Goal: Information Seeking & Learning: Learn about a topic

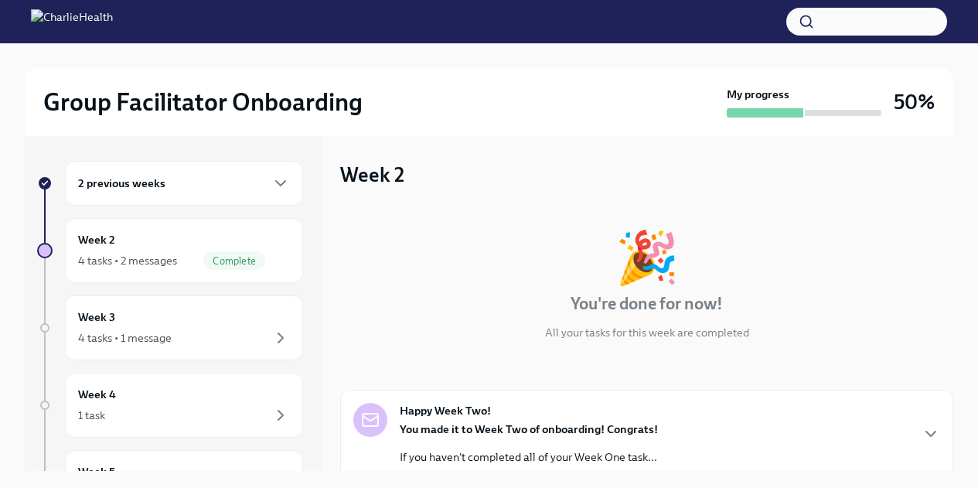
scroll to position [26, 0]
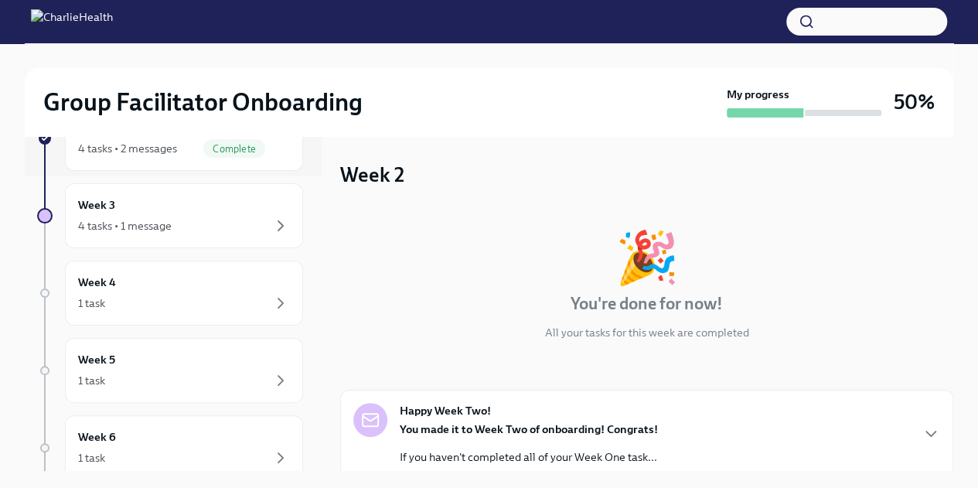
scroll to position [307, 0]
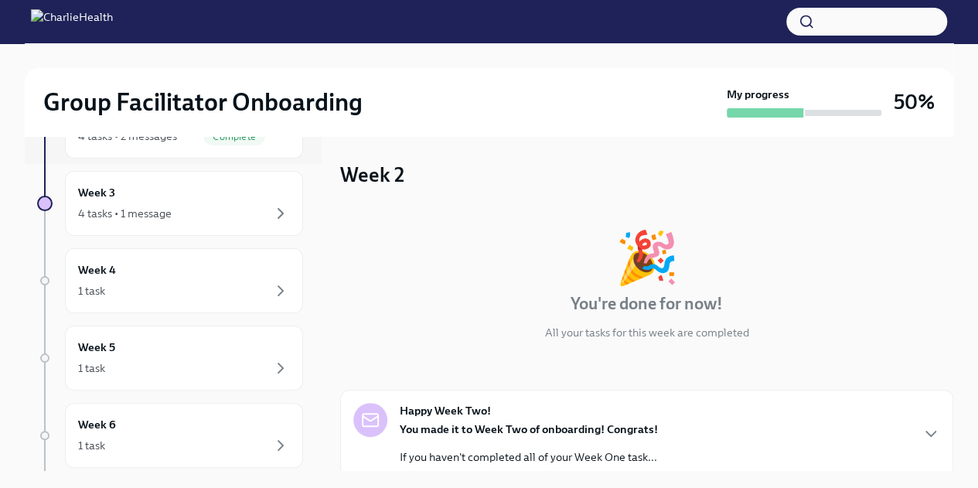
click at [159, 209] on div "4 tasks • 1 message" at bounding box center [125, 213] width 94 height 15
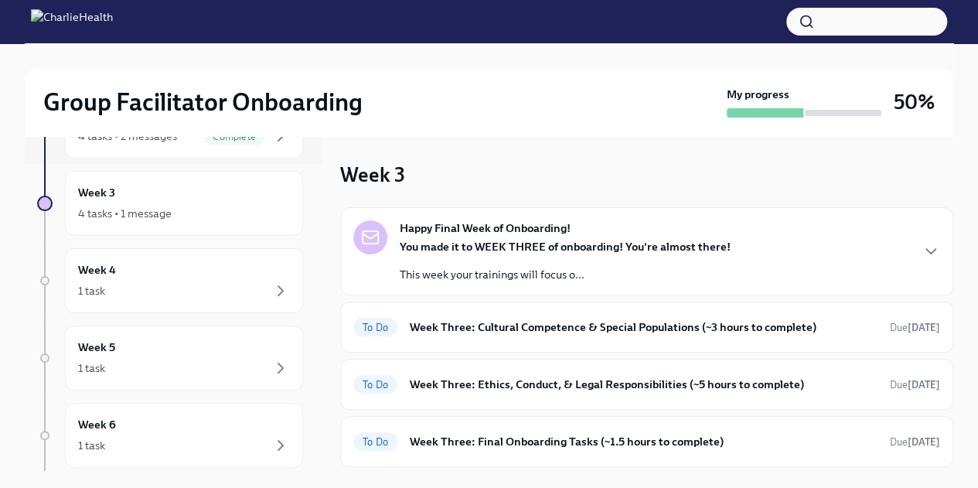
click at [922, 260] on icon "button" at bounding box center [931, 251] width 19 height 19
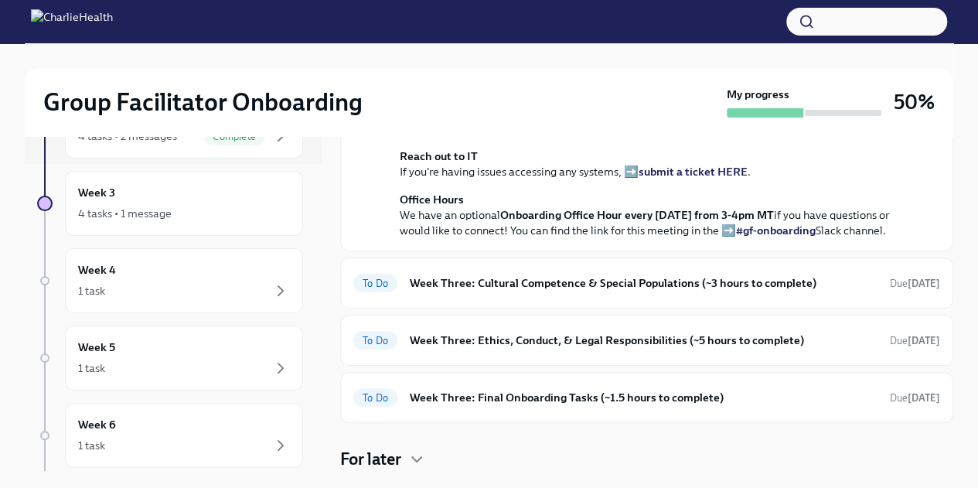
scroll to position [425, 0]
click at [940, 251] on div "Happy Final Week of Onboarding! [DATE] You made it to WEEK THREE of onboarding!…" at bounding box center [646, 66] width 613 height 369
click at [711, 281] on h6 "Week Three: Cultural Competence & Special Populations (~3 hours to complete)" at bounding box center [644, 283] width 468 height 17
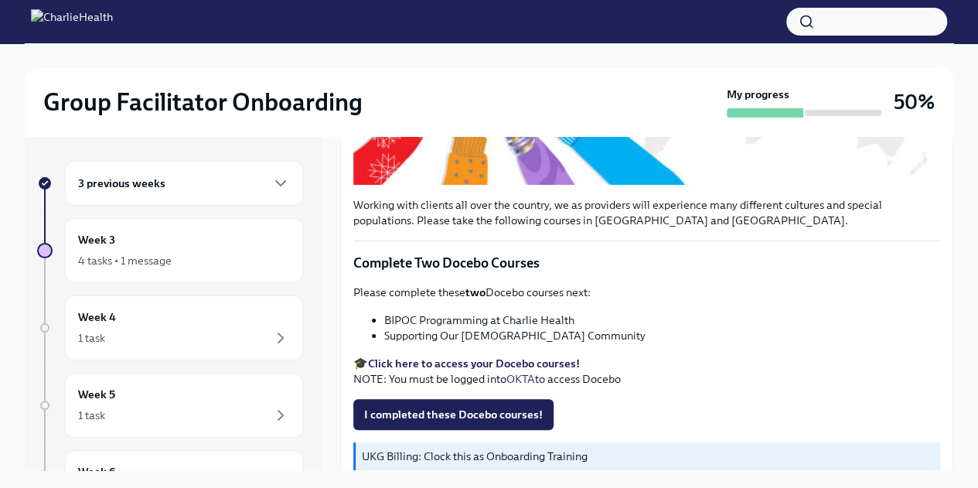
scroll to position [430, 0]
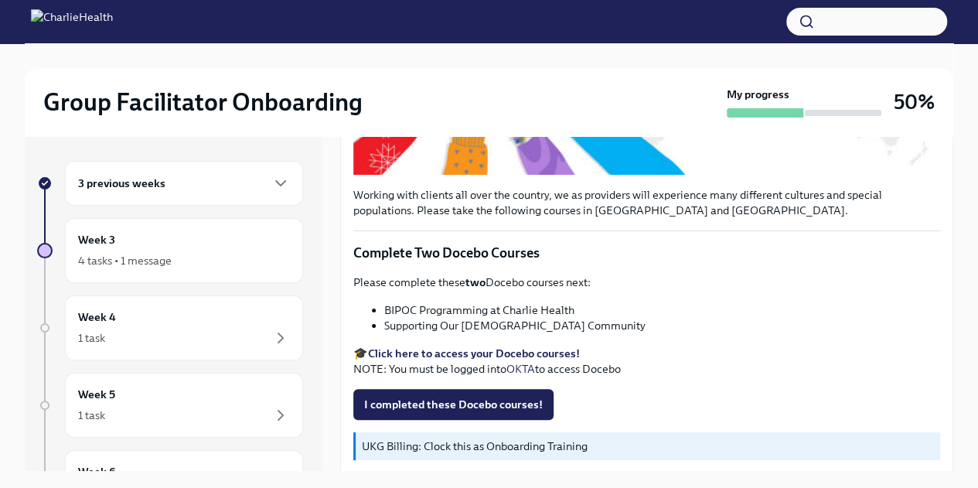
click at [472, 350] on strong "Click here to access your Docebo courses!" at bounding box center [474, 353] width 212 height 14
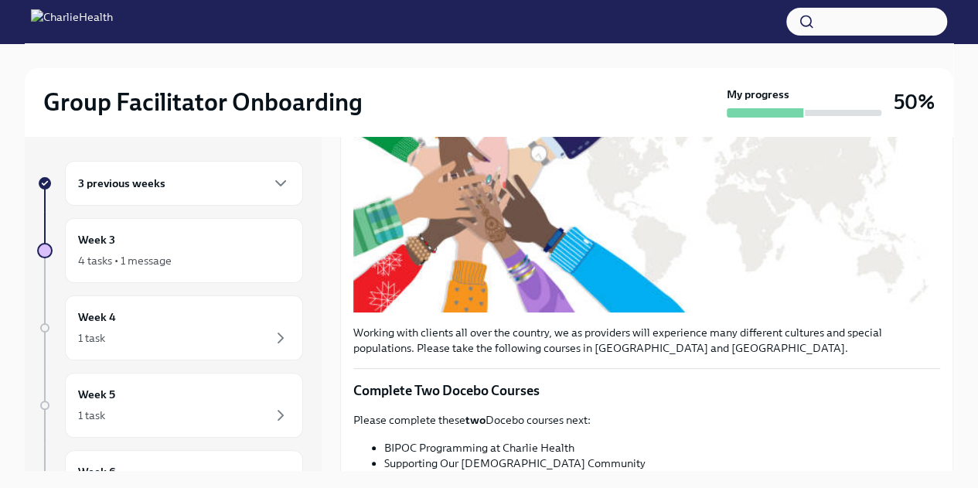
scroll to position [585, 0]
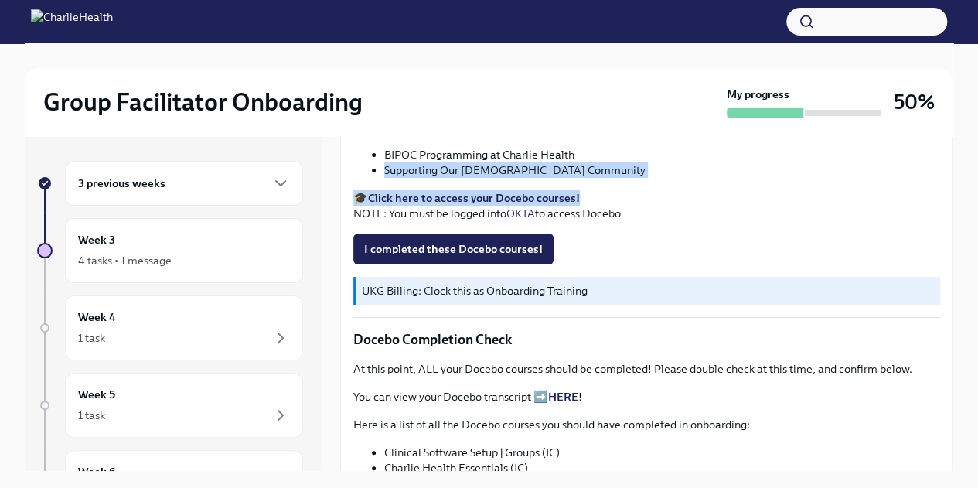
drag, startPoint x: 385, startPoint y: 164, endPoint x: 648, endPoint y: 172, distance: 263.1
click at [648, 172] on div "Please complete these two Docebo courses next: BIPOC Programming at Charlie Hea…" at bounding box center [646, 170] width 587 height 102
click at [586, 166] on li "Supporting Our [DEMOGRAPHIC_DATA] Community" at bounding box center [662, 169] width 556 height 15
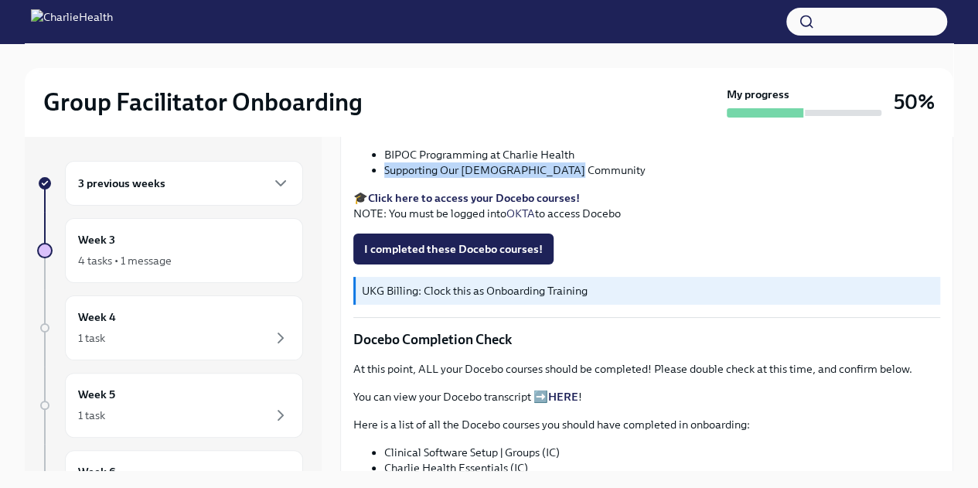
drag, startPoint x: 581, startPoint y: 165, endPoint x: 380, endPoint y: 162, distance: 201.1
click at [380, 162] on ul "BIPOC Programming at Charlie Health Supporting Our LGBTQIA+ Community" at bounding box center [646, 162] width 587 height 31
copy li "Supporting Our [DEMOGRAPHIC_DATA] Community"
click at [479, 247] on span "I completed these Docebo courses!" at bounding box center [453, 248] width 179 height 15
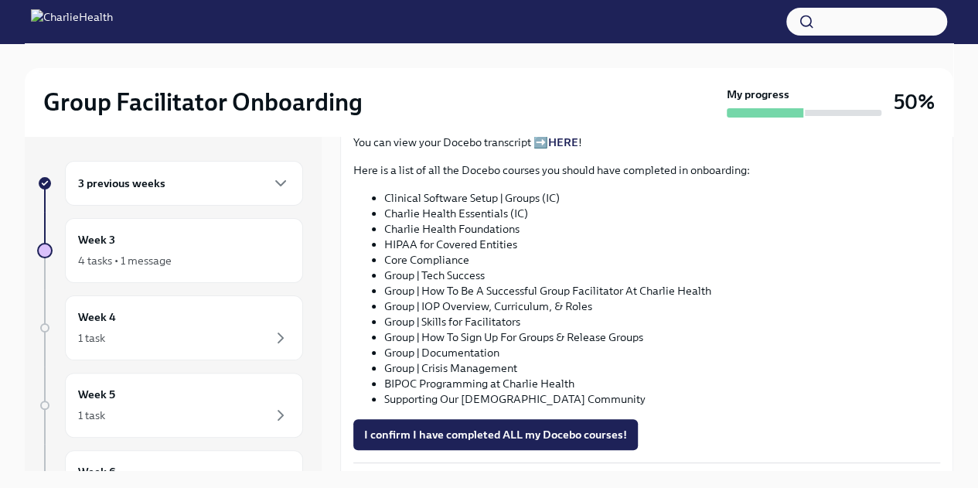
scroll to position [843, 0]
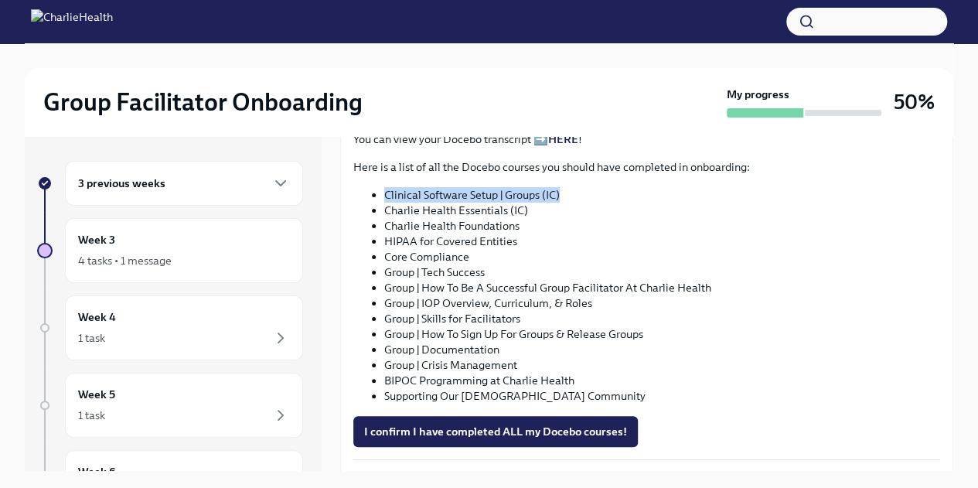
drag, startPoint x: 387, startPoint y: 189, endPoint x: 575, endPoint y: 184, distance: 188.8
click at [575, 187] on li "Clinical Software Setup | Groups (IC)" at bounding box center [662, 194] width 556 height 15
copy li "Clinical Software Setup | Groups (IC)"
drag, startPoint x: 385, startPoint y: 206, endPoint x: 538, endPoint y: 208, distance: 153.1
click at [538, 208] on li "Charlie Health Essentials (IC)" at bounding box center [662, 210] width 556 height 15
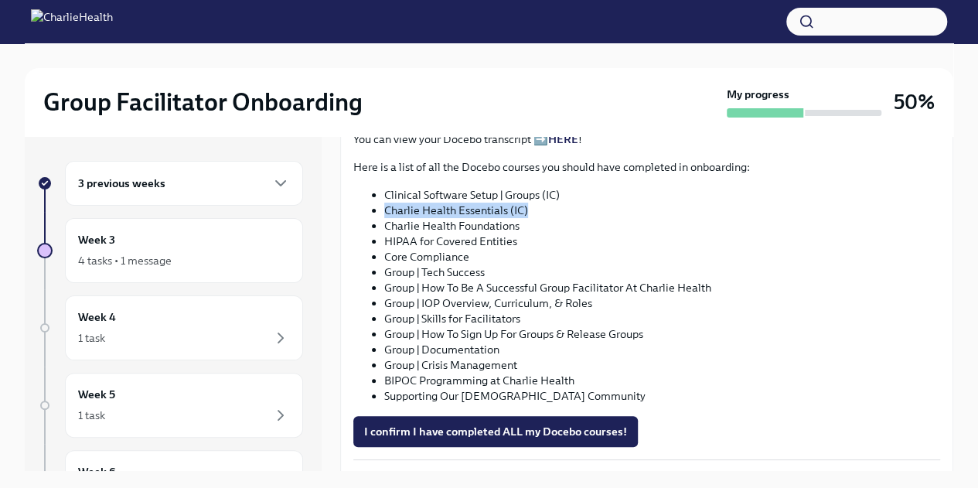
copy li "Charlie Health Essentials (IC)"
drag, startPoint x: 384, startPoint y: 223, endPoint x: 561, endPoint y: 217, distance: 177.2
click at [561, 218] on li "Charlie Health Foundations" at bounding box center [662, 225] width 556 height 15
copy li "Charlie Health Foundations"
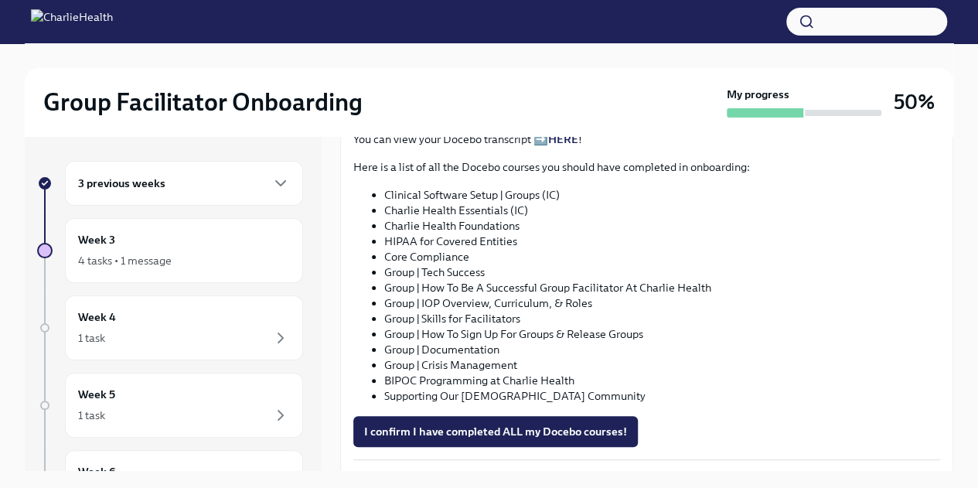
drag, startPoint x: 385, startPoint y: 251, endPoint x: 585, endPoint y: 235, distance: 200.2
click at [585, 235] on ul "Clinical Software Setup | Groups (IC) Charlie Health Essentials (IC) Charlie He…" at bounding box center [646, 295] width 587 height 217
drag, startPoint x: 478, startPoint y: 254, endPoint x: 379, endPoint y: 251, distance: 99.1
click at [379, 251] on ul "Clinical Software Setup | Groups (IC) Charlie Health Essentials (IC) Charlie He…" at bounding box center [646, 295] width 587 height 217
copy li "Core Compliance"
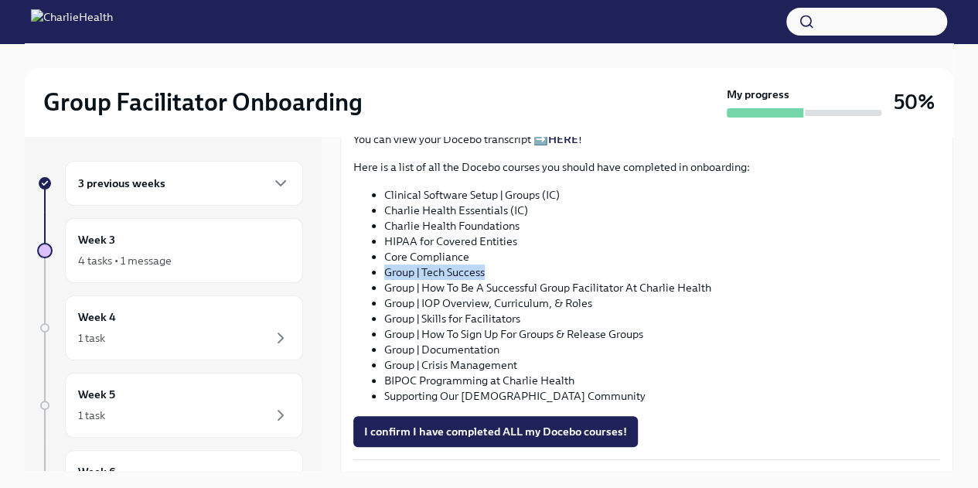
drag, startPoint x: 384, startPoint y: 267, endPoint x: 503, endPoint y: 266, distance: 119.1
click at [503, 266] on li "Group | Tech Success" at bounding box center [662, 271] width 556 height 15
copy li "Group | Tech Success"
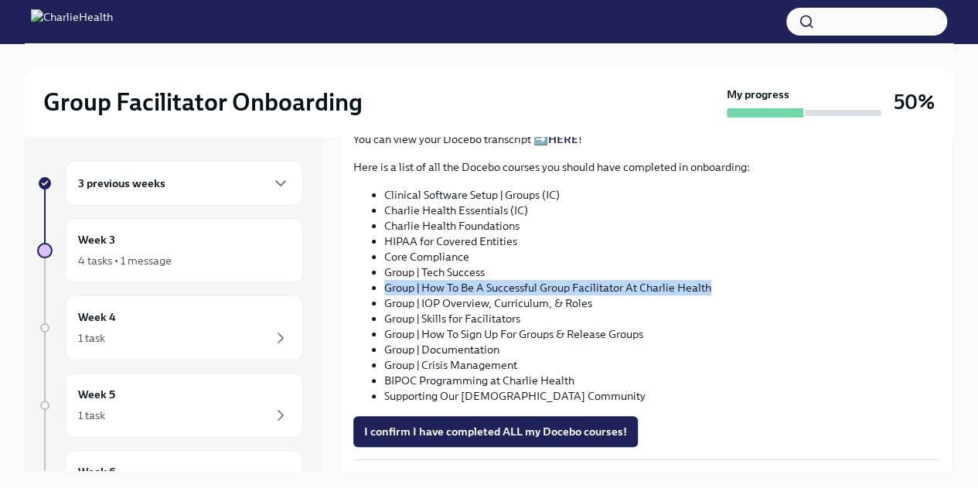
drag, startPoint x: 384, startPoint y: 285, endPoint x: 755, endPoint y: 279, distance: 371.3
click at [755, 280] on li "Group | How To Be A Successful Group Facilitator At Charlie Health" at bounding box center [662, 287] width 556 height 15
copy li "Group | How To Be A Successful Group Facilitator At Charlie Health"
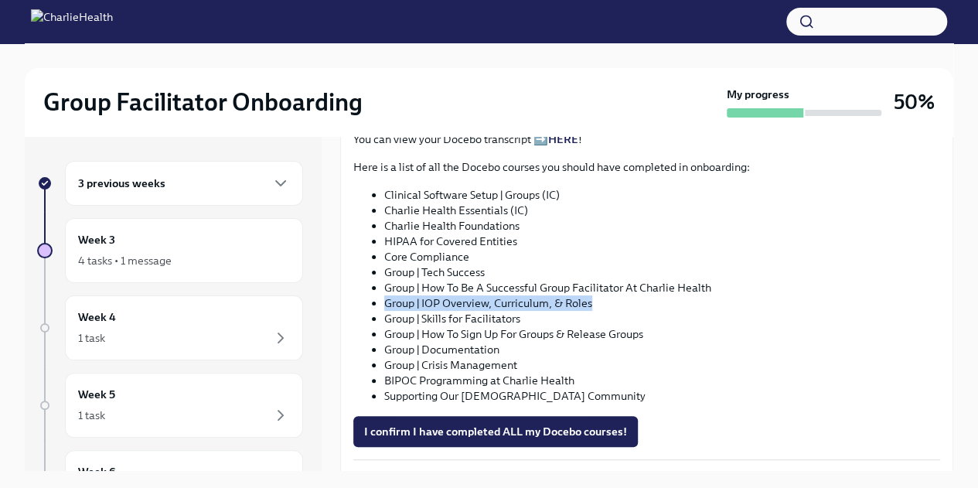
drag, startPoint x: 384, startPoint y: 300, endPoint x: 623, endPoint y: 303, distance: 239.0
click at [623, 303] on li "Group | IOP Overview, Curriculum, & Roles" at bounding box center [662, 302] width 556 height 15
copy li "Group | IOP Overview, Curriculum, & Roles"
drag, startPoint x: 382, startPoint y: 316, endPoint x: 534, endPoint y: 308, distance: 151.8
click at [534, 308] on ul "Clinical Software Setup | Groups (IC) Charlie Health Essentials (IC) Charlie He…" at bounding box center [646, 295] width 587 height 217
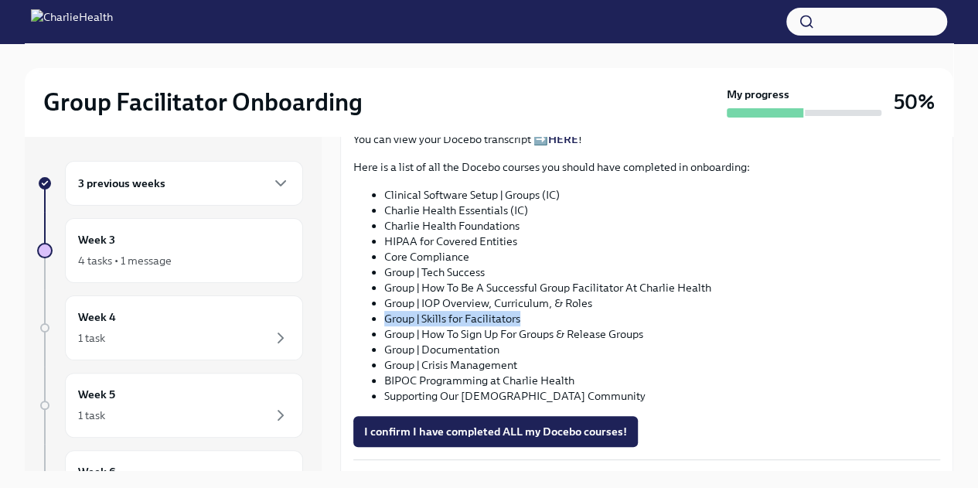
copy li "Group | Skills for Facilitators"
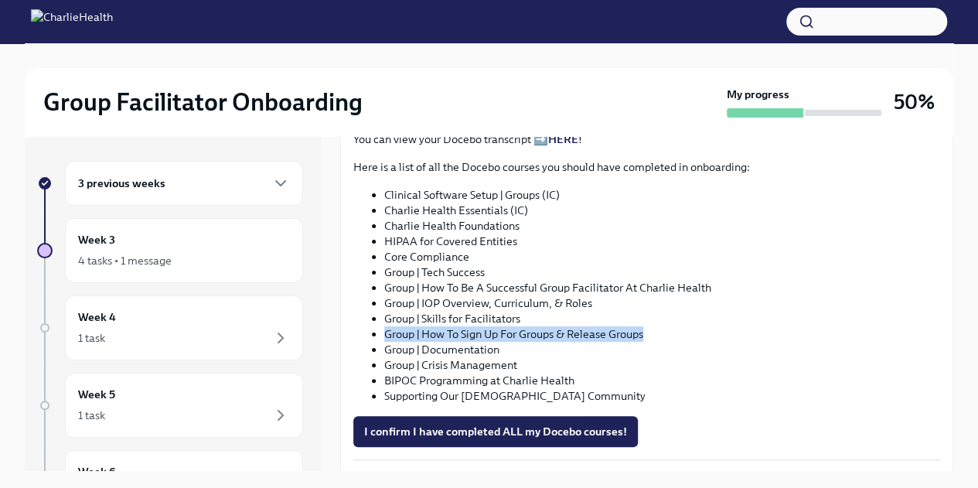
drag, startPoint x: 384, startPoint y: 329, endPoint x: 657, endPoint y: 326, distance: 273.0
click at [657, 326] on ul "Clinical Software Setup | Groups (IC) Charlie Health Essentials (IC) Charlie He…" at bounding box center [646, 295] width 587 height 217
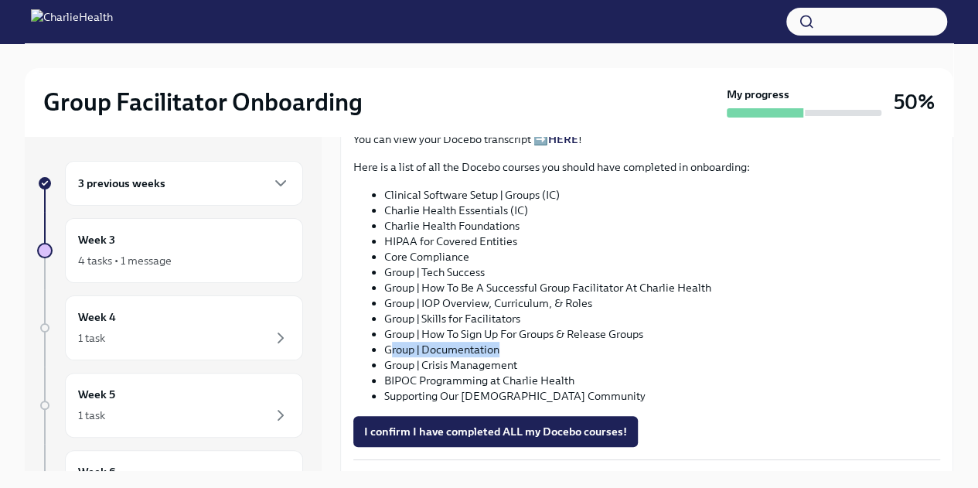
drag, startPoint x: 388, startPoint y: 343, endPoint x: 527, endPoint y: 343, distance: 139.2
click at [527, 343] on li "Group | Documentation" at bounding box center [662, 349] width 556 height 15
click at [408, 439] on button "I confirm I have completed ALL my Docebo courses!" at bounding box center [495, 431] width 285 height 31
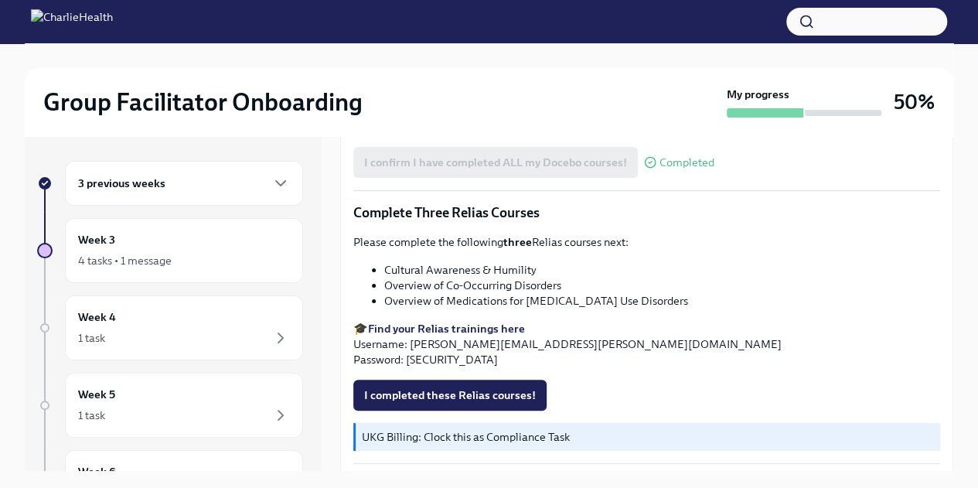
scroll to position [1148, 0]
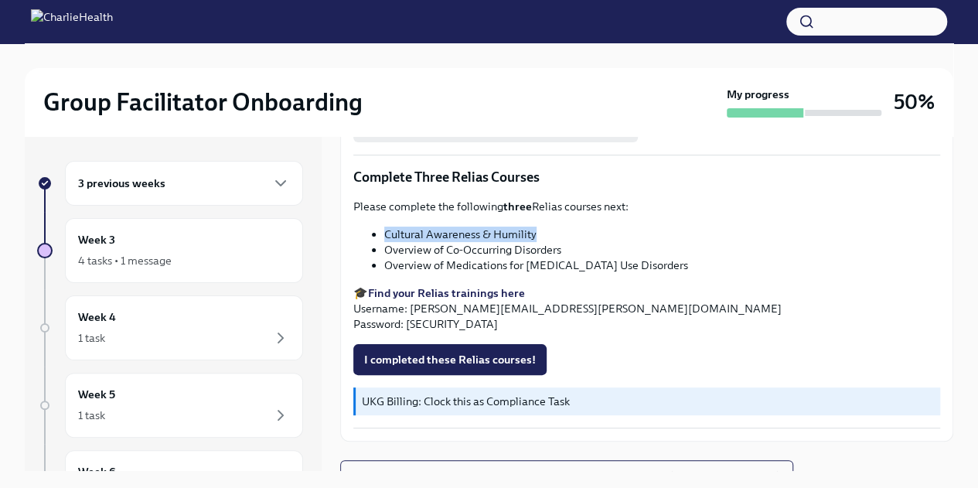
drag, startPoint x: 384, startPoint y: 225, endPoint x: 564, endPoint y: 234, distance: 179.6
click at [564, 234] on li "Cultural Awareness & Humility" at bounding box center [662, 234] width 556 height 15
click at [439, 288] on strong "Find your Relias trainings here" at bounding box center [446, 293] width 157 height 14
